Goal: Task Accomplishment & Management: Manage account settings

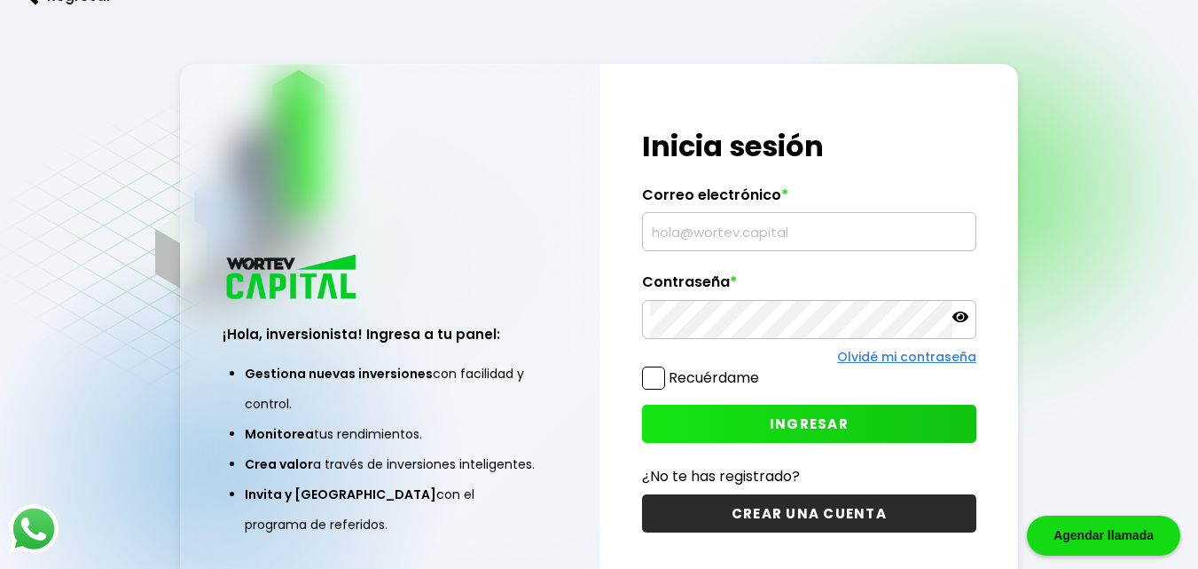
click at [772, 512] on button "CREAR UNA CUENTA" at bounding box center [809, 513] width 334 height 38
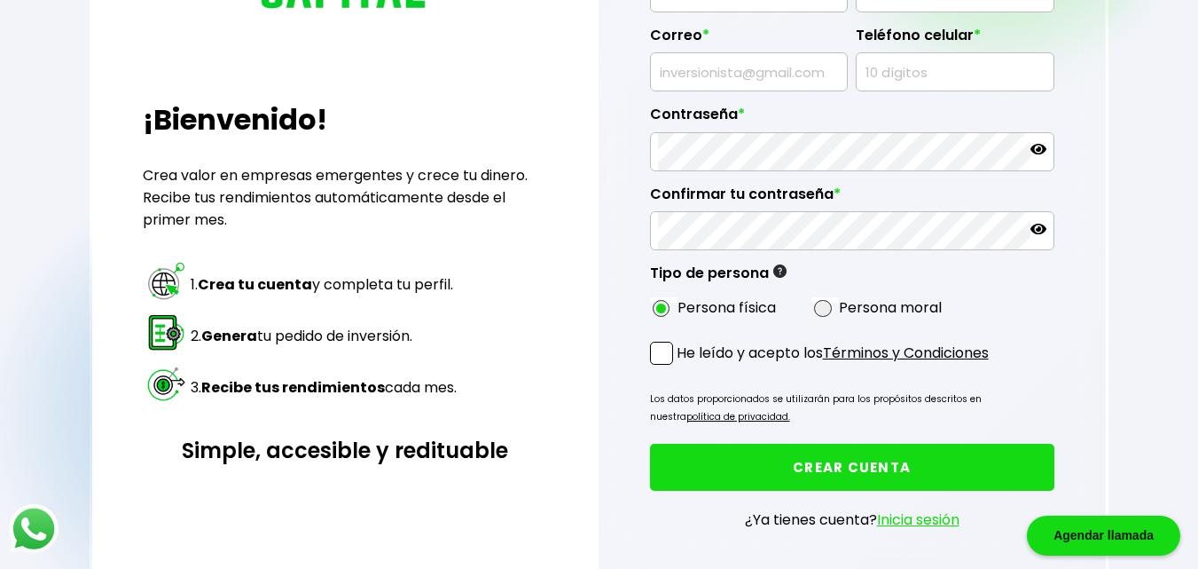
scroll to position [245, 0]
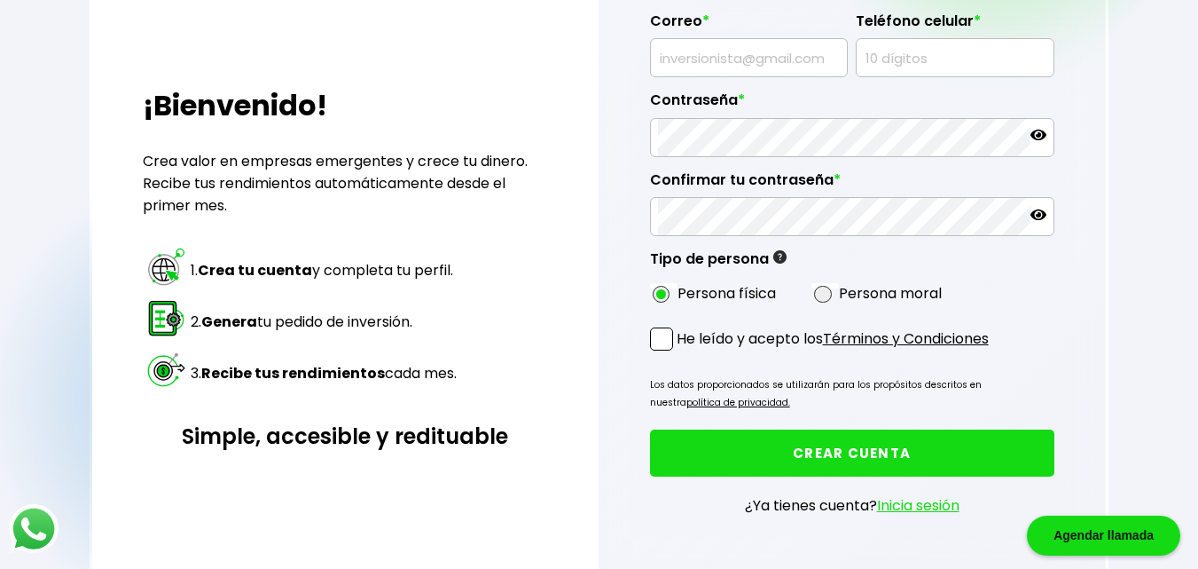
click at [925, 506] on link "Inicia sesión" at bounding box center [918, 505] width 82 height 20
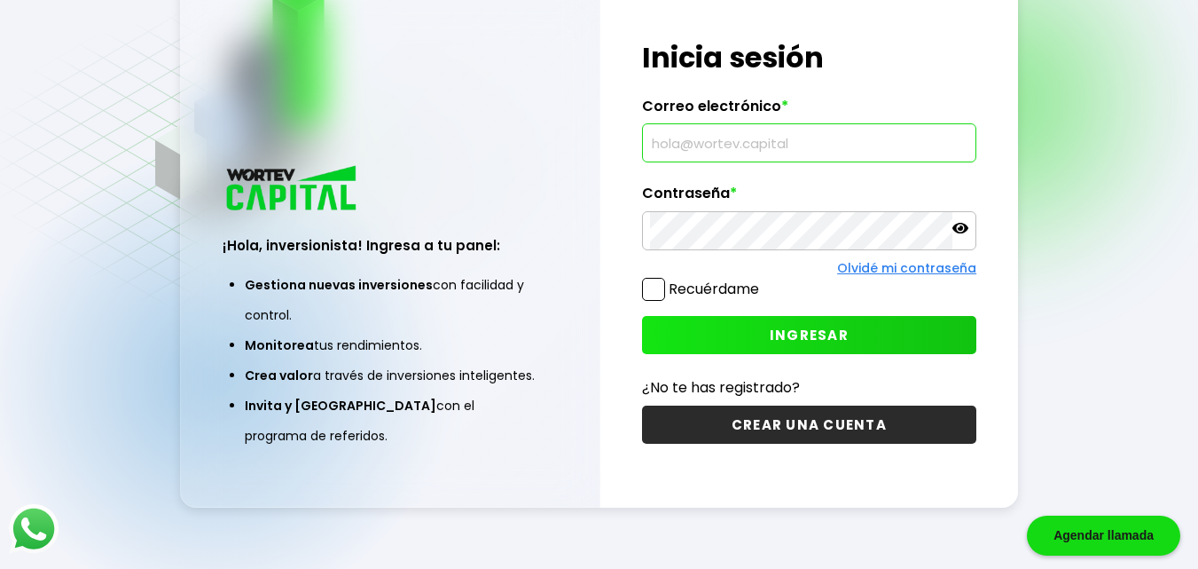
click at [659, 145] on input "text" at bounding box center [809, 142] width 318 height 37
type input "[EMAIL_ADDRESS][DOMAIN_NAME]"
click at [798, 333] on span "INGRESAR" at bounding box center [809, 335] width 79 height 19
